Goal: Complete application form

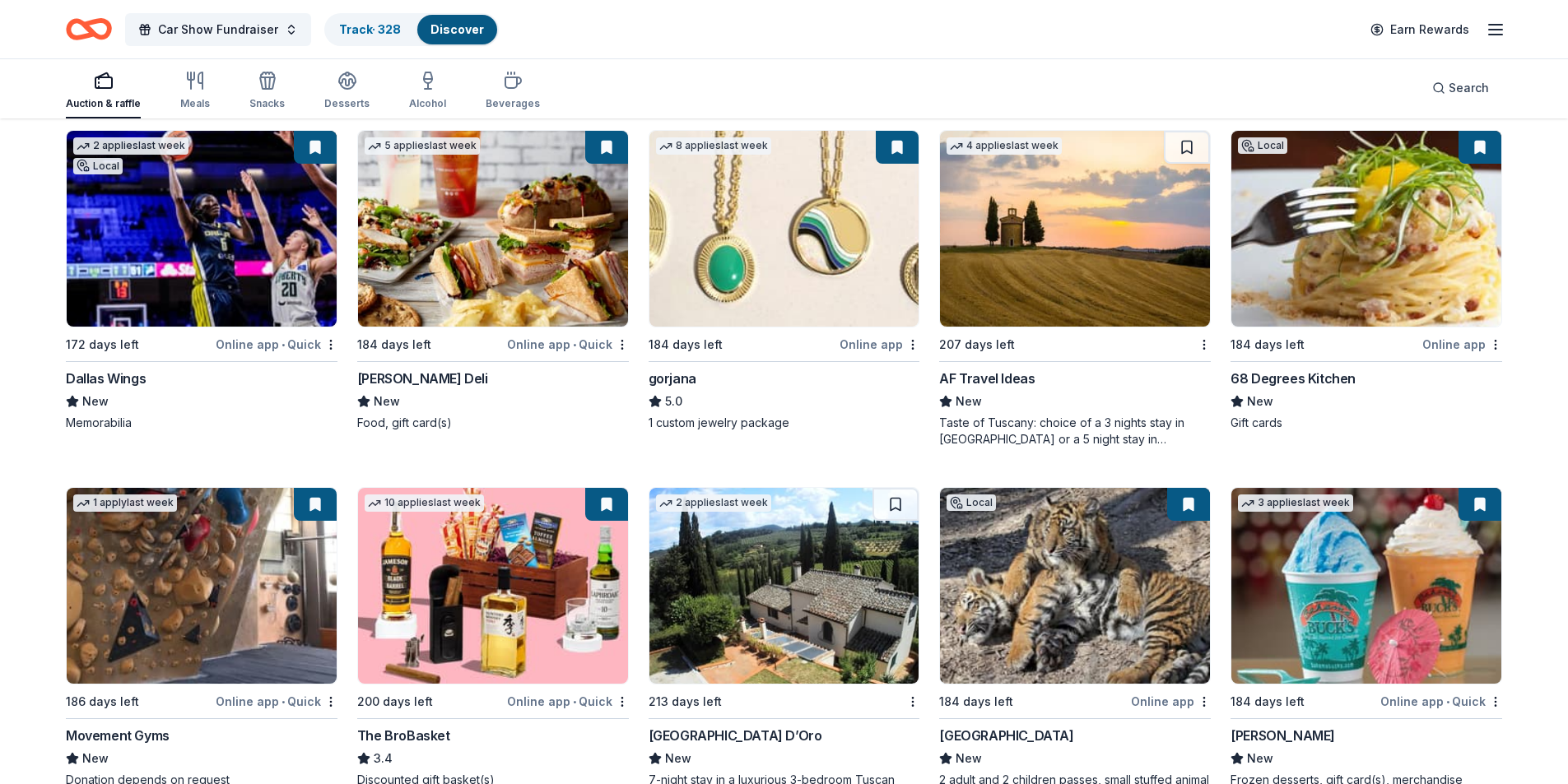
scroll to position [3132, 0]
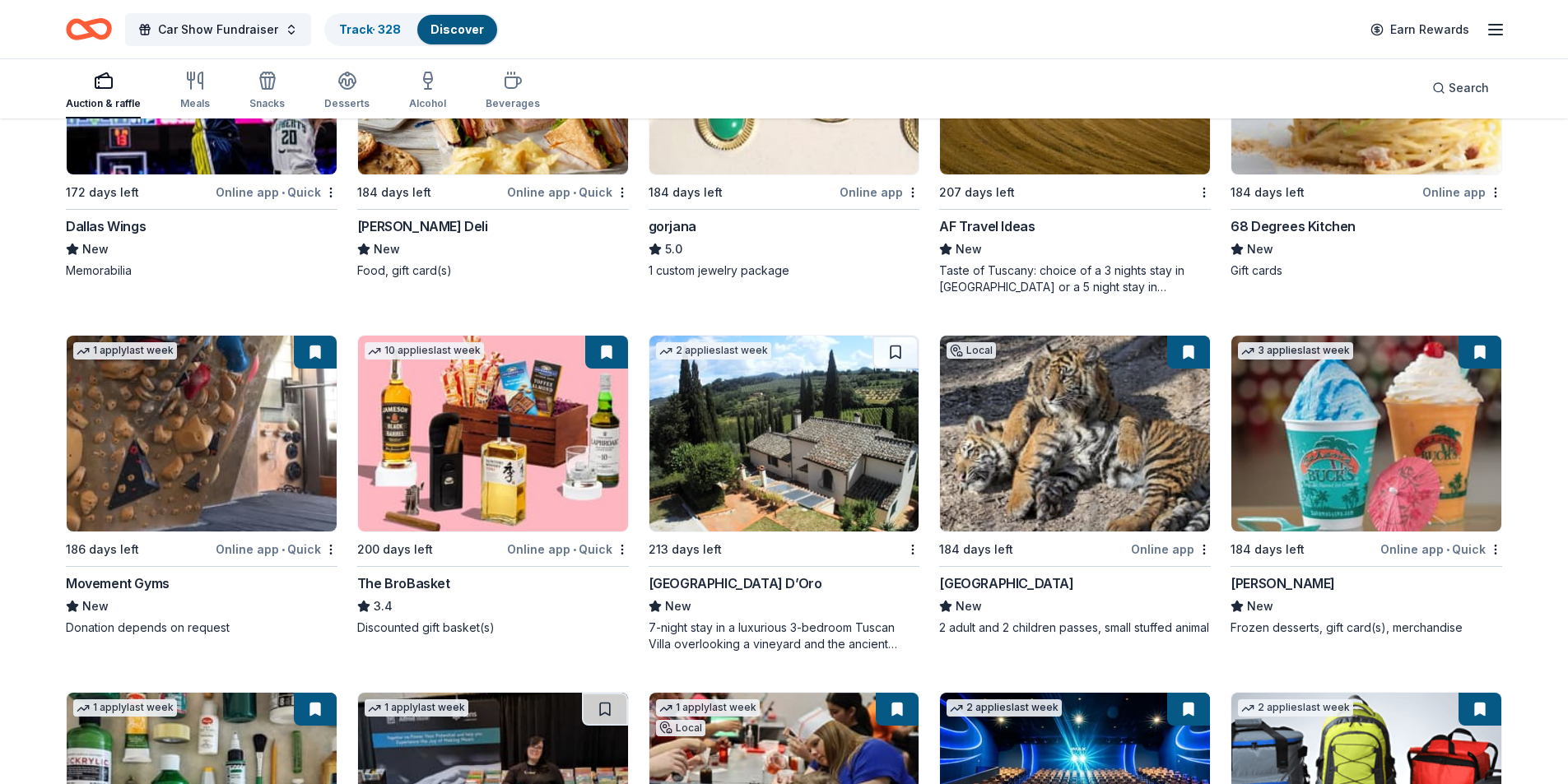
click at [530, 461] on img at bounding box center [493, 434] width 270 height 196
click at [354, 28] on link "Track · 328" at bounding box center [369, 28] width 62 height 14
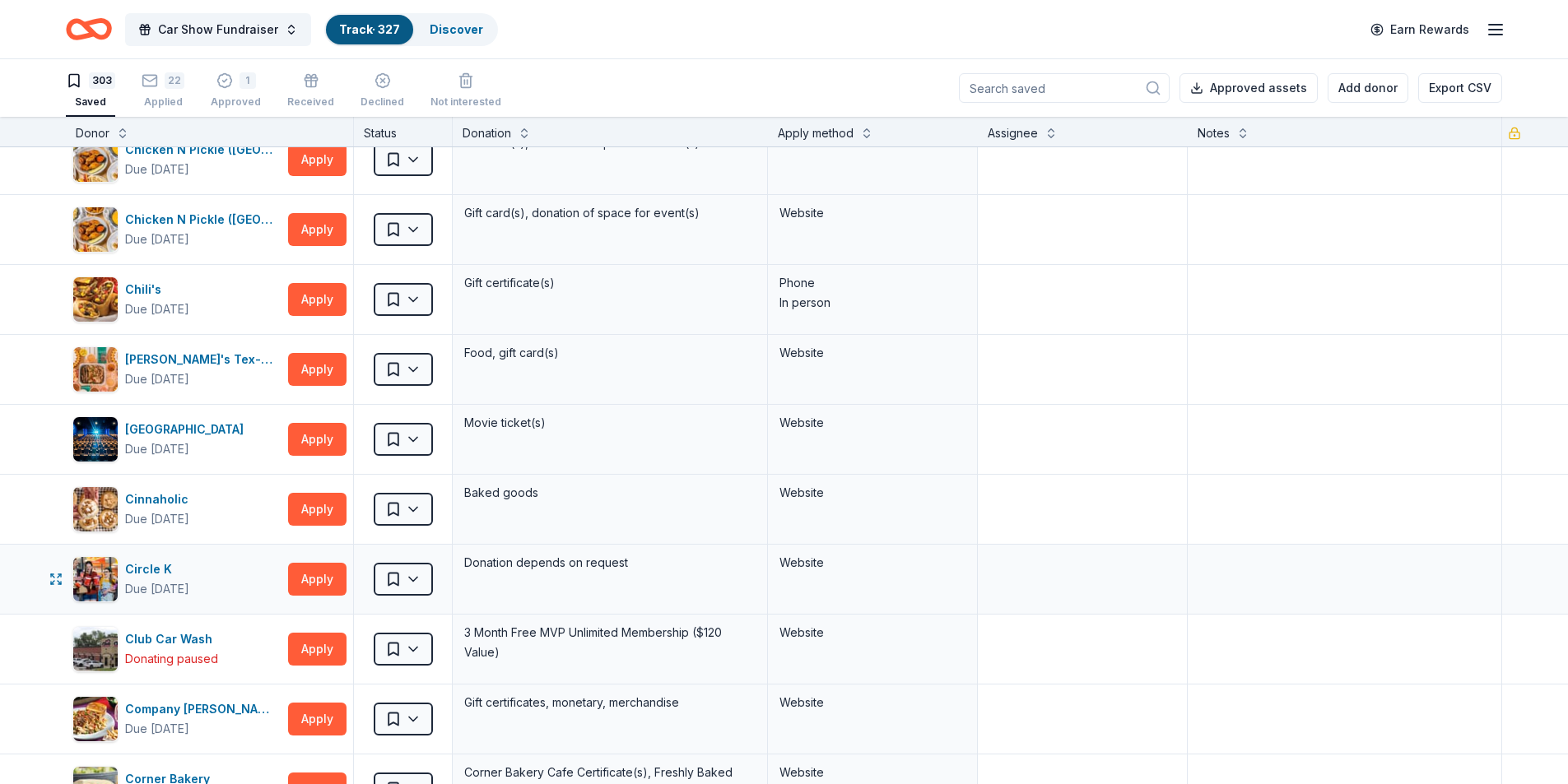
scroll to position [5266, 0]
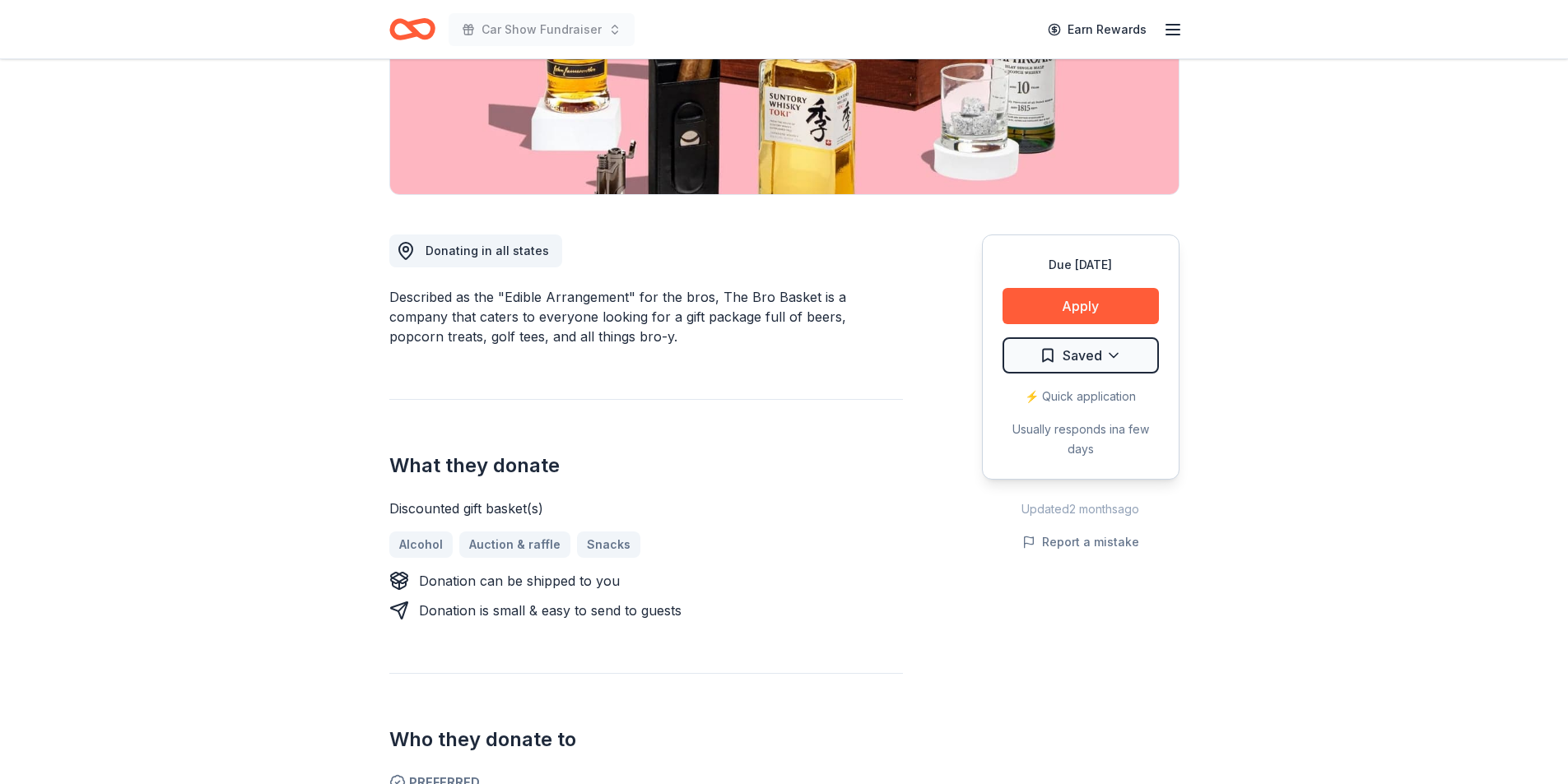
scroll to position [329, 0]
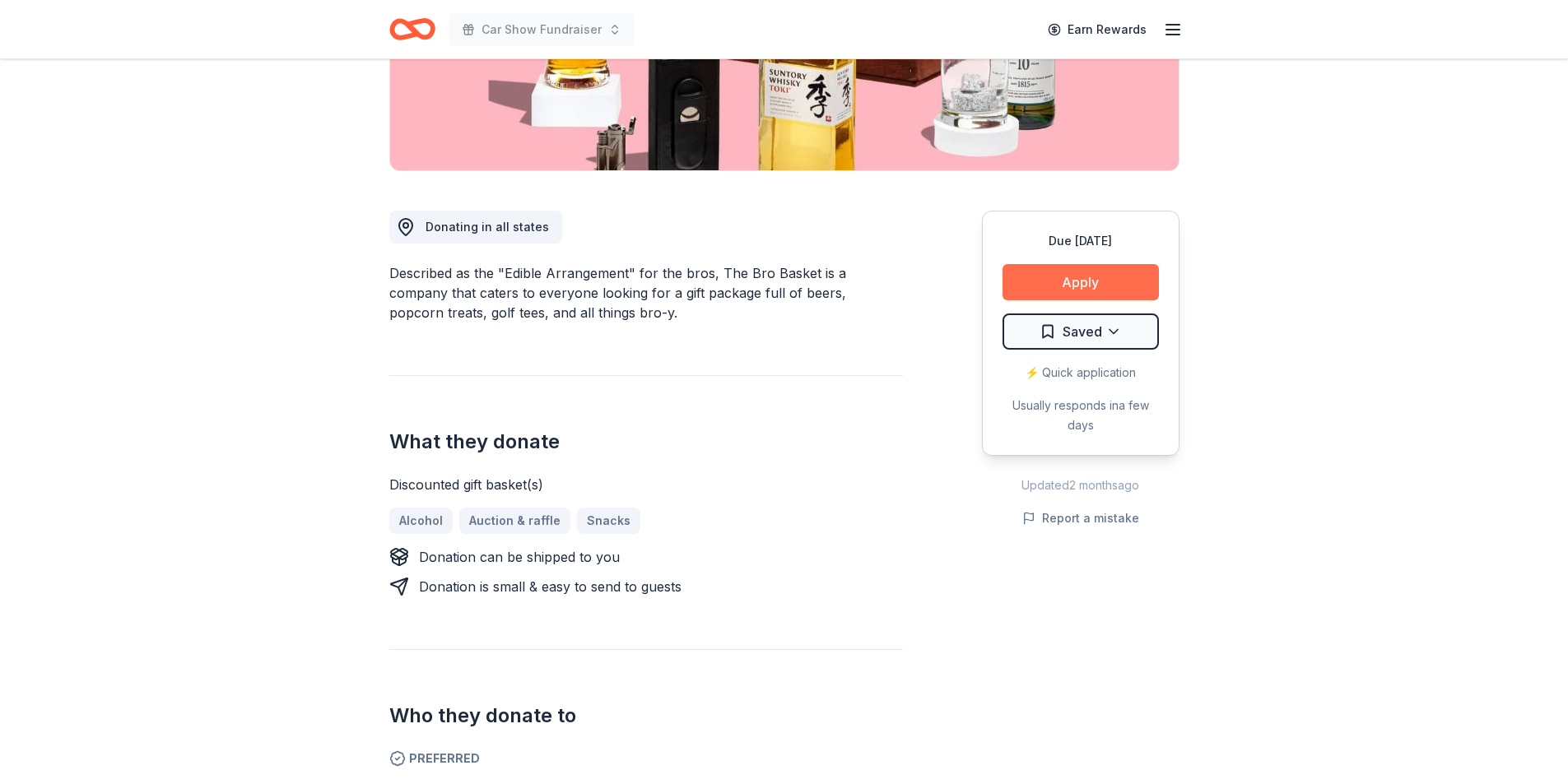
click at [1054, 279] on button "Apply" at bounding box center [1081, 282] width 157 height 36
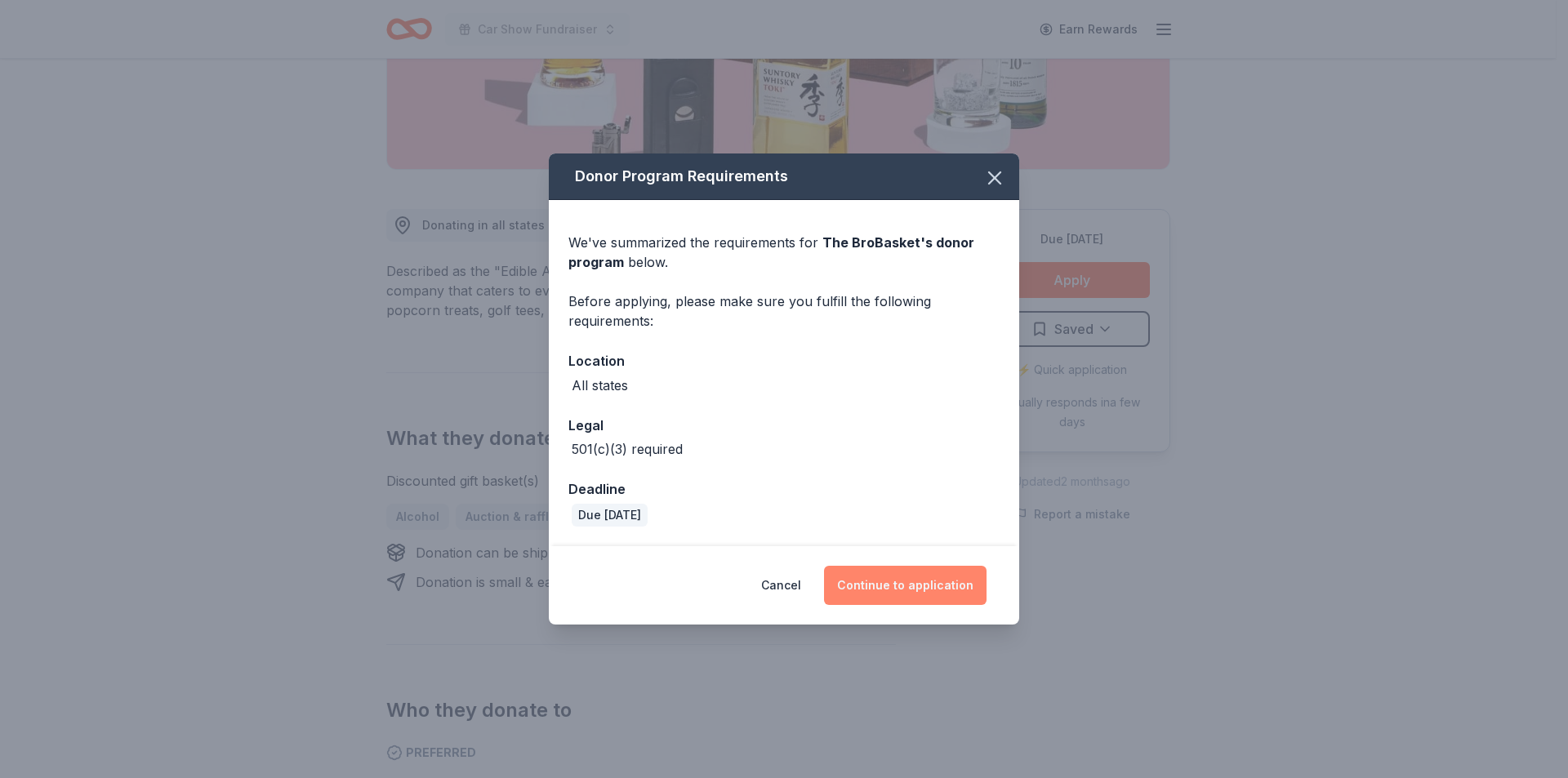
click at [901, 582] on button "Continue to application" at bounding box center [906, 586] width 162 height 40
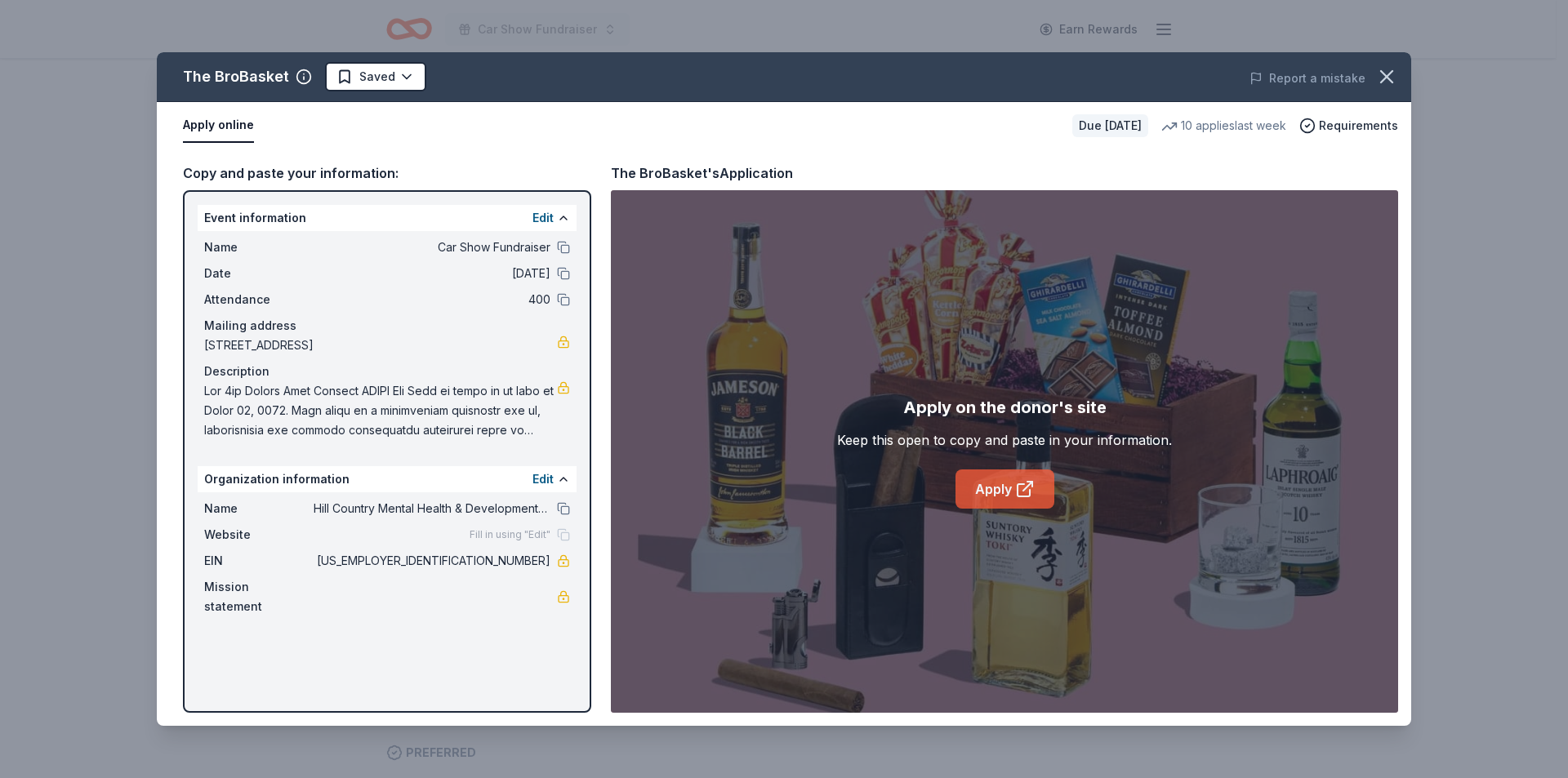
click at [1012, 492] on link "Apply" at bounding box center [1004, 489] width 99 height 40
click at [1395, 78] on icon "button" at bounding box center [1387, 76] width 23 height 23
